Goal: Transaction & Acquisition: Book appointment/travel/reservation

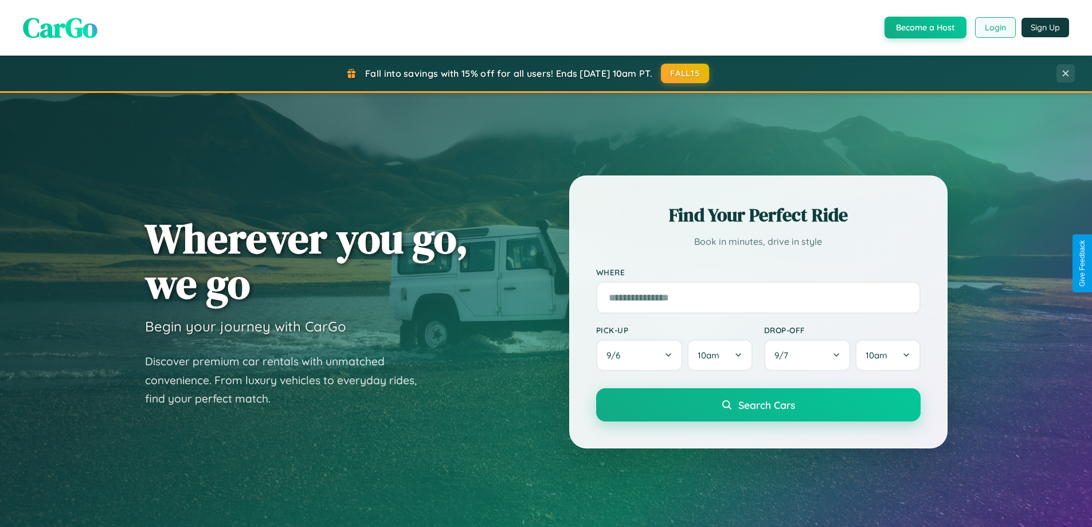
click at [995, 28] on button "Login" at bounding box center [995, 27] width 41 height 21
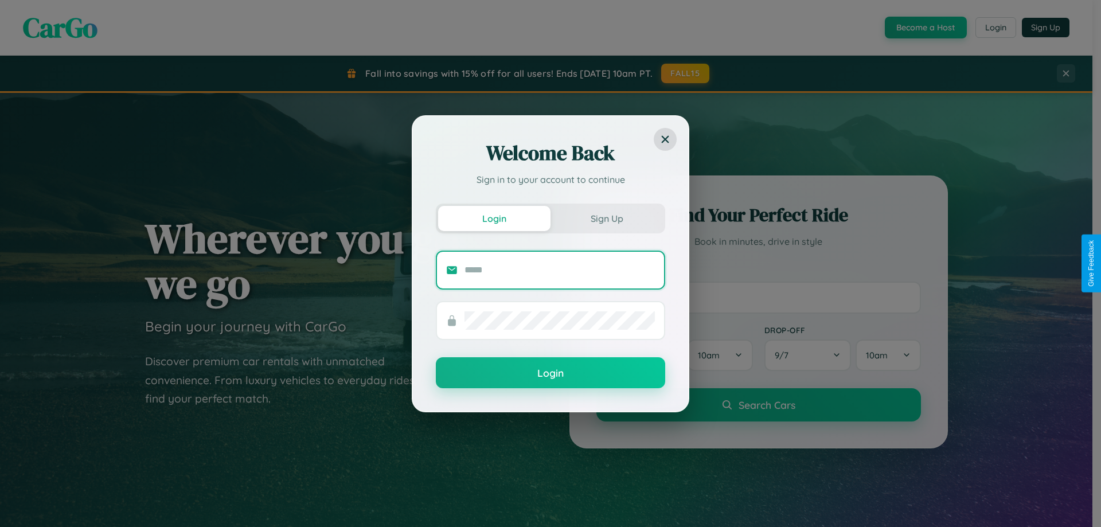
click at [560, 269] on input "text" at bounding box center [559, 270] width 190 height 18
type input "**********"
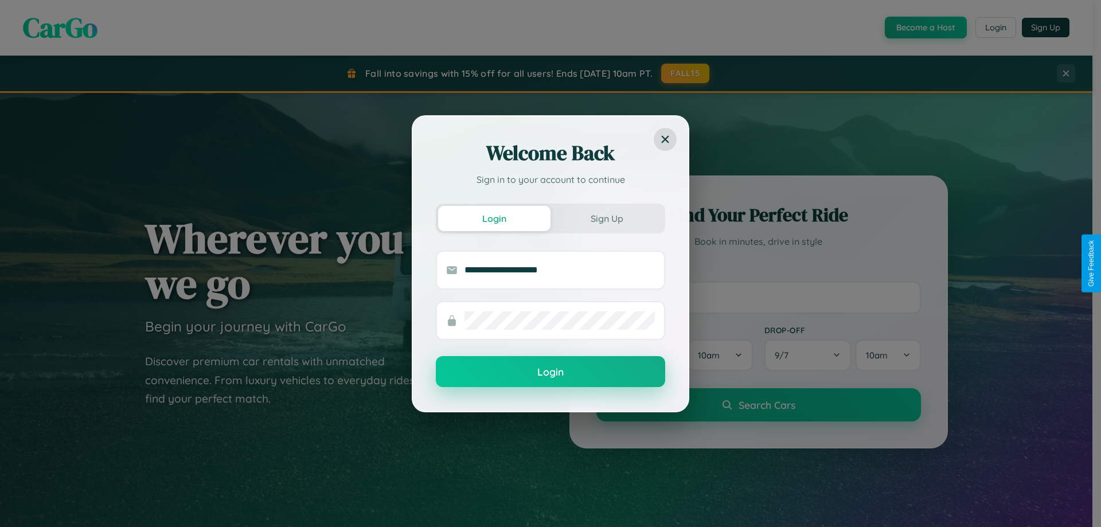
click at [550, 372] on button "Login" at bounding box center [550, 371] width 229 height 31
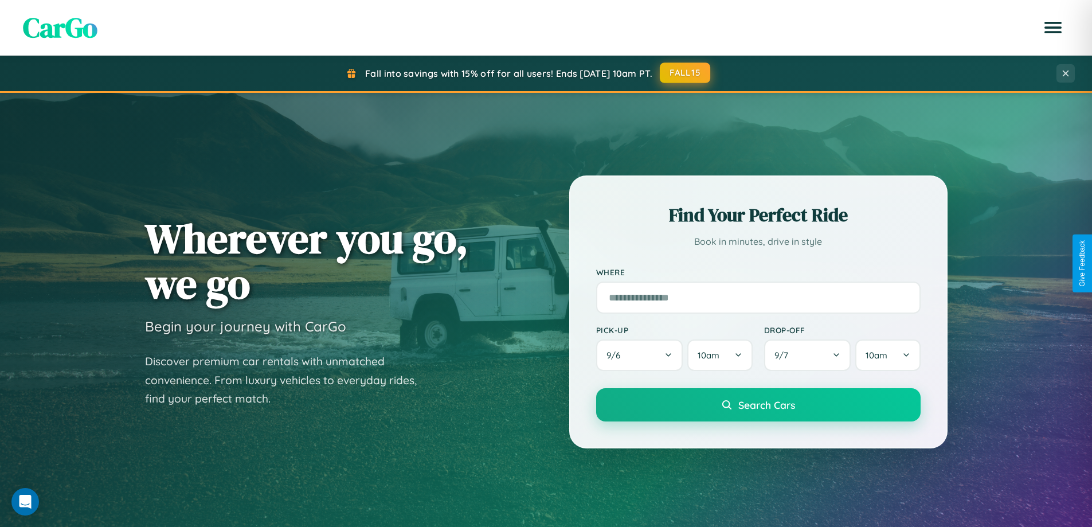
click at [686, 73] on button "FALL15" at bounding box center [685, 72] width 50 height 21
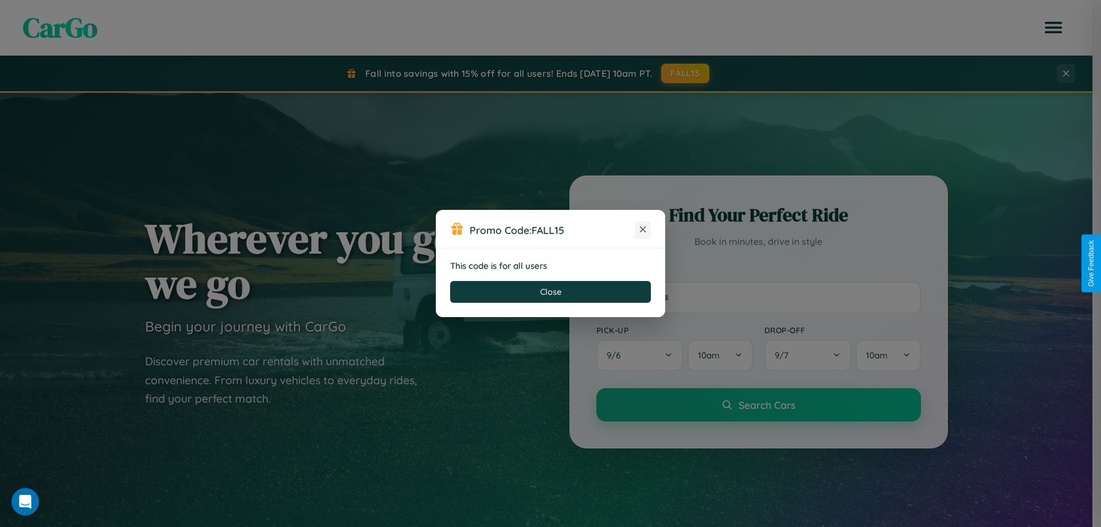
click at [643, 230] on icon at bounding box center [642, 229] width 11 height 11
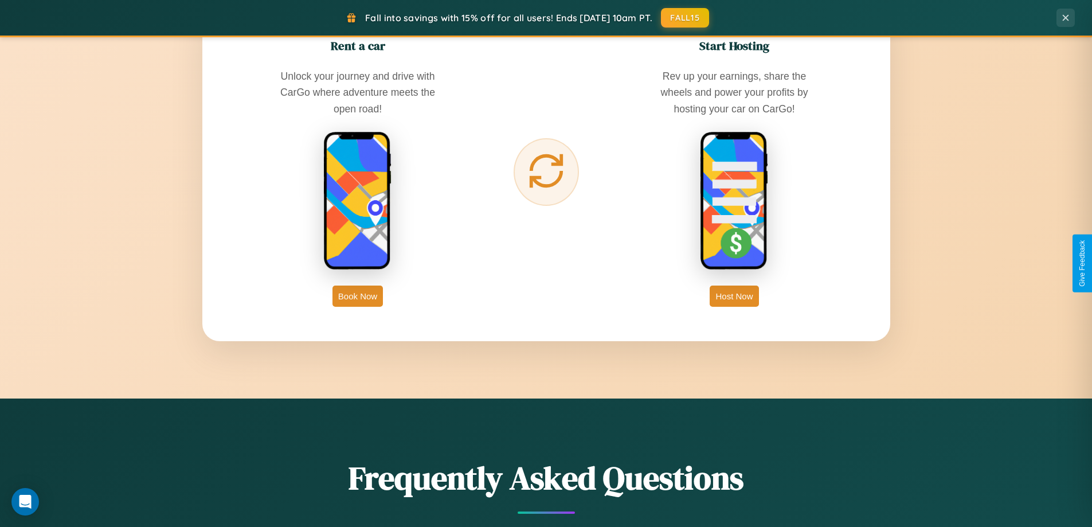
scroll to position [1842, 0]
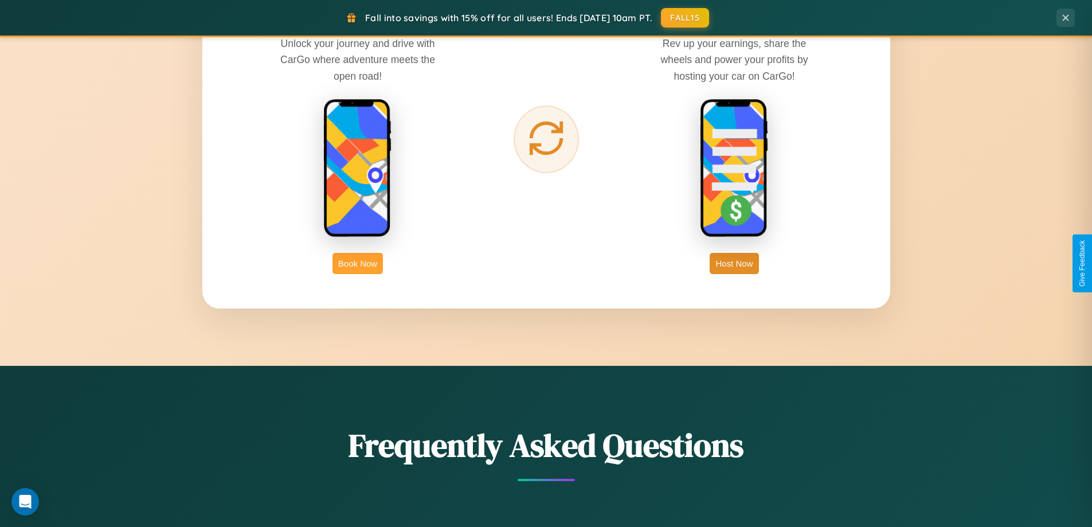
click at [358, 263] on button "Book Now" at bounding box center [358, 263] width 50 height 21
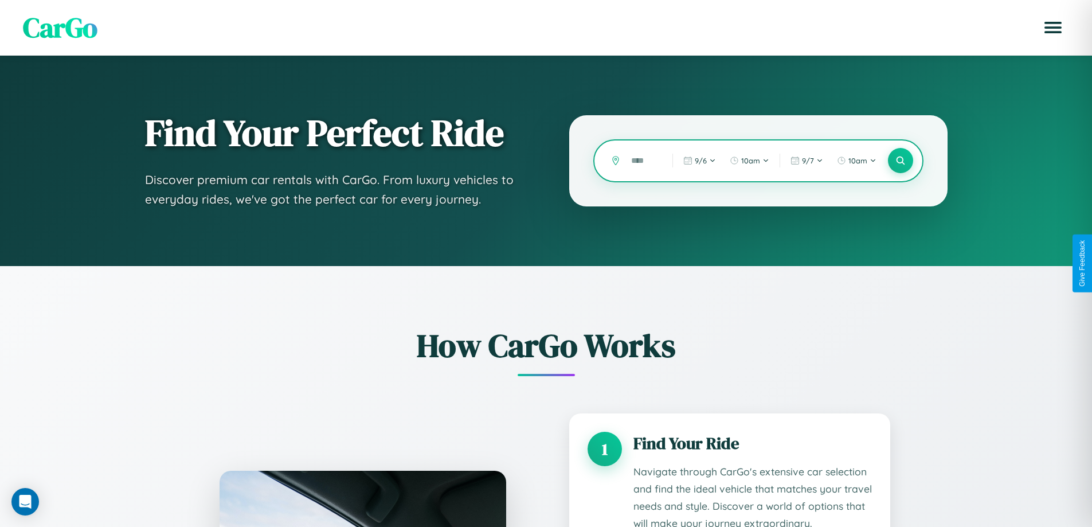
click at [643, 161] on input "text" at bounding box center [644, 161] width 36 height 20
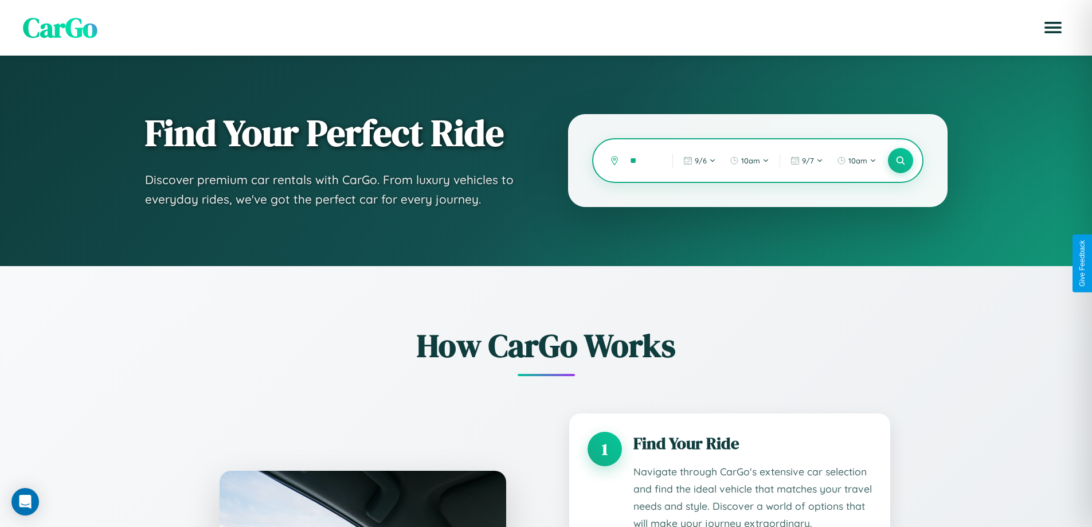
type input "*"
type input "**********"
click at [900, 161] on icon at bounding box center [900, 160] width 11 height 11
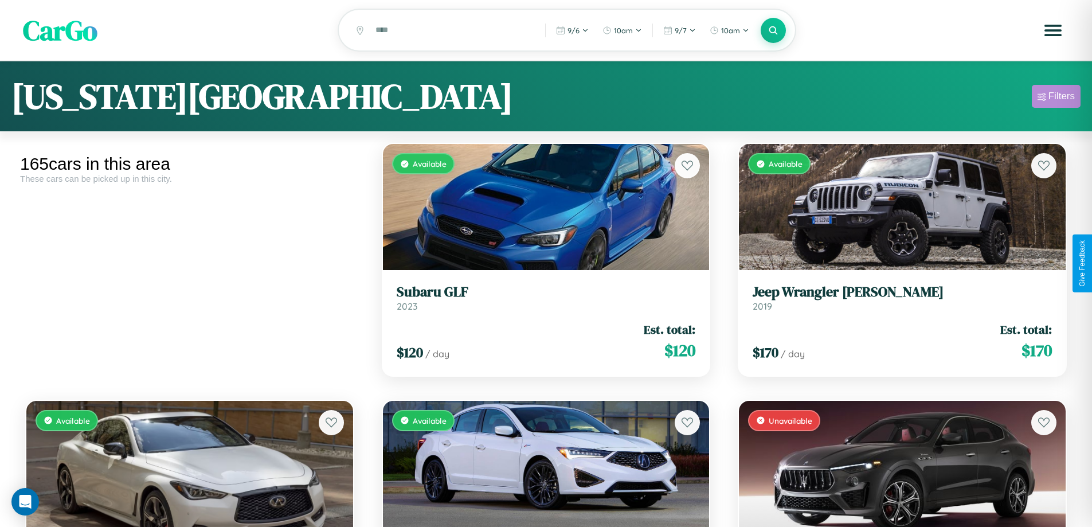
click at [1056, 98] on div "Filters" at bounding box center [1062, 96] width 26 height 11
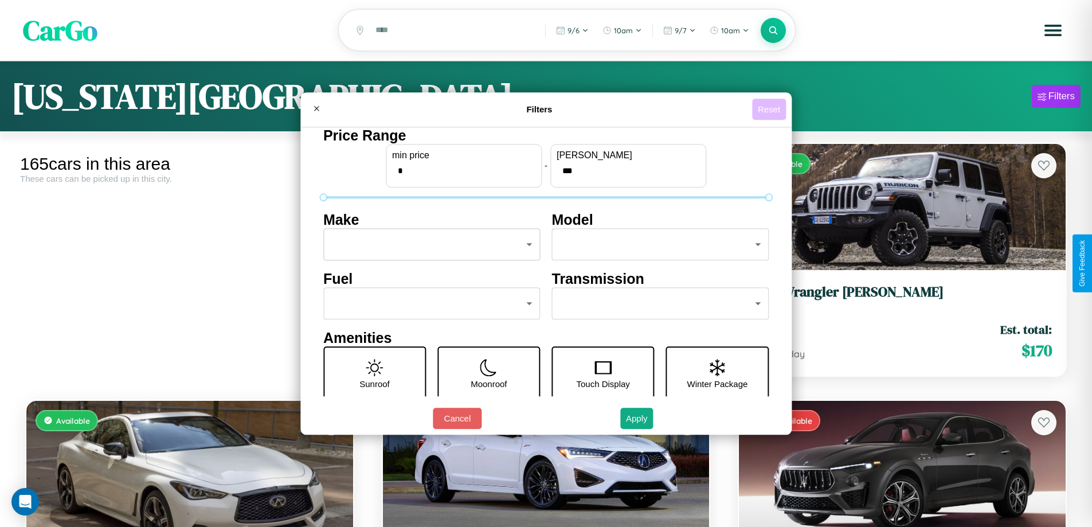
click at [771, 109] on button "Reset" at bounding box center [769, 109] width 34 height 21
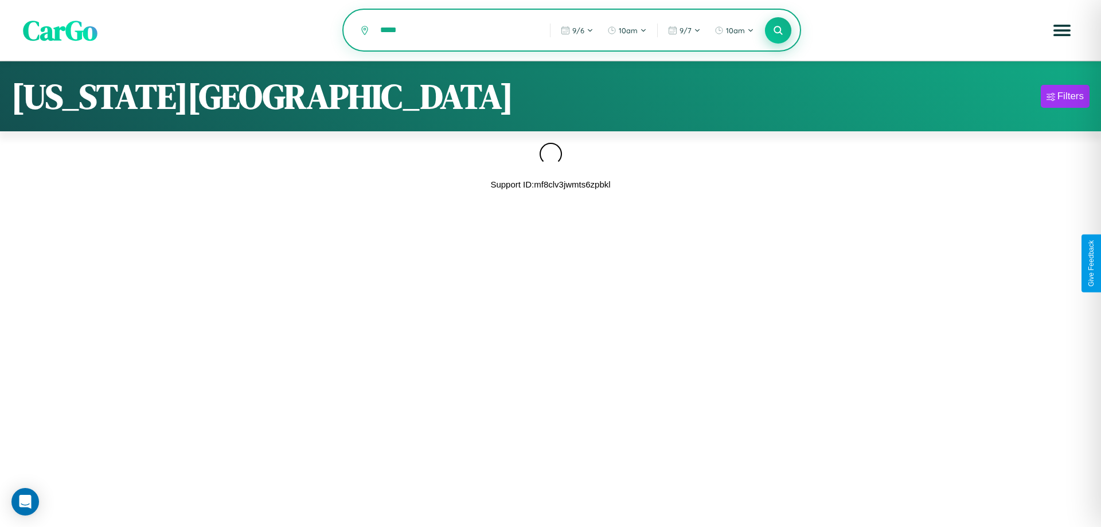
type input "*****"
click at [778, 31] on icon at bounding box center [777, 30] width 11 height 11
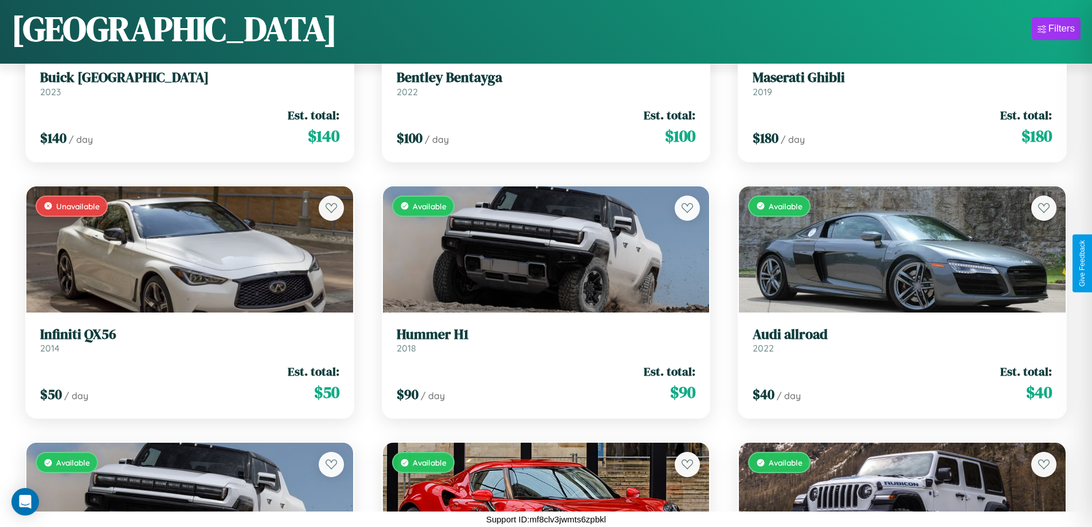
scroll to position [12999, 0]
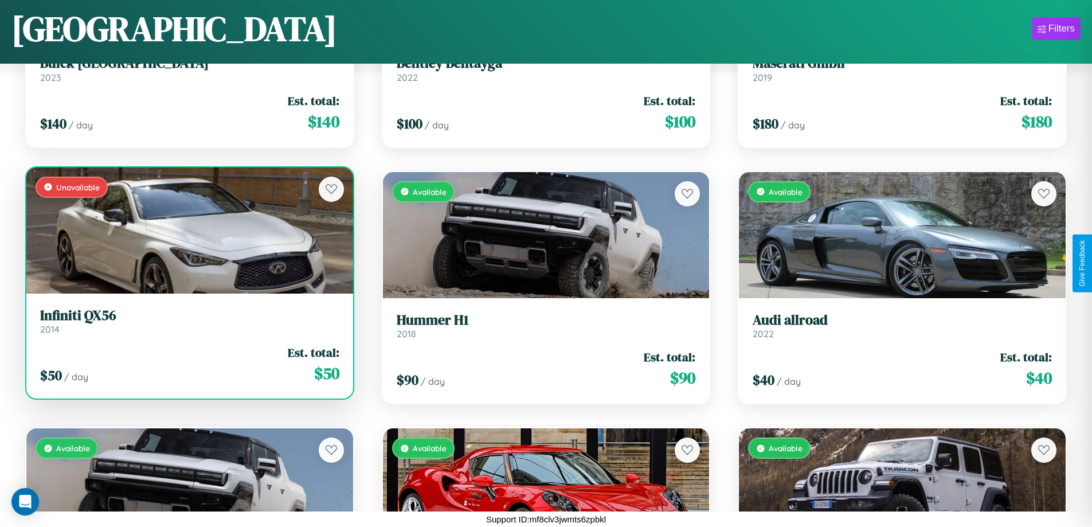
click at [188, 323] on link "Infiniti QX56 2014" at bounding box center [189, 321] width 299 height 28
